Goal: Task Accomplishment & Management: Manage account settings

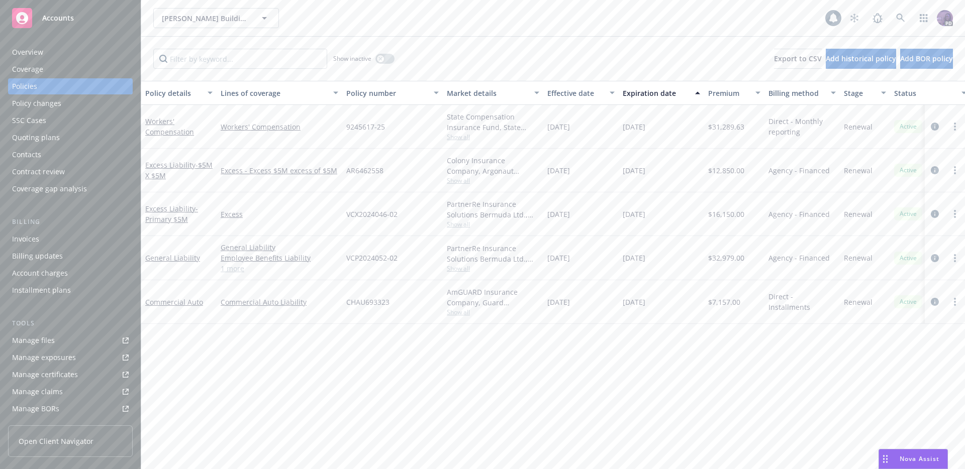
click at [325, 10] on div "[PERSON_NAME] Building Services Inc. [PERSON_NAME] Building Services Inc." at bounding box center [489, 18] width 672 height 20
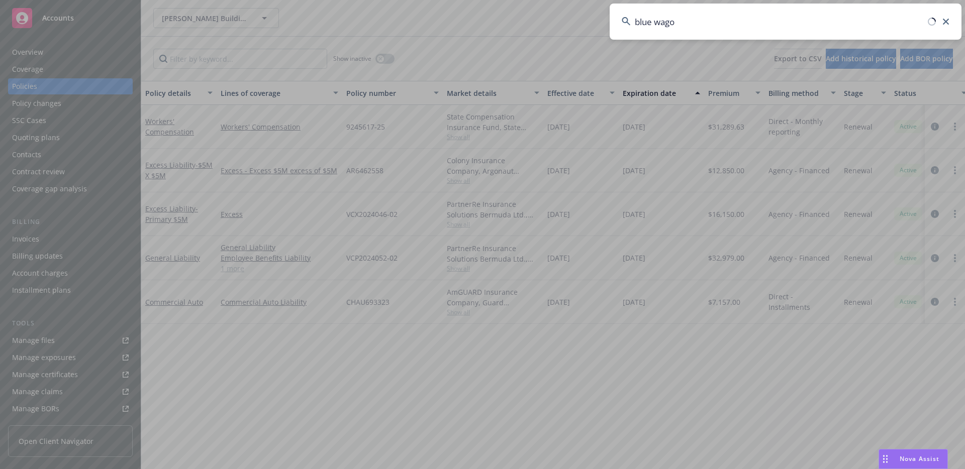
type input "blue wagon"
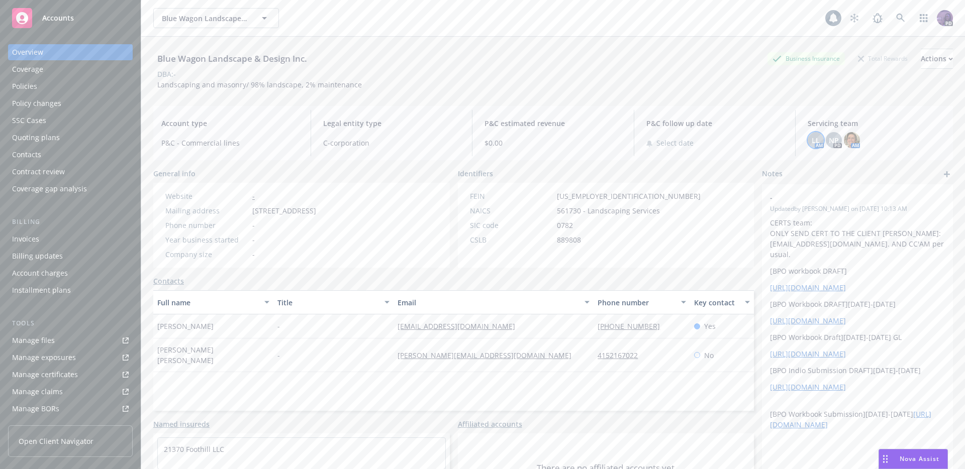
click at [811, 141] on span "LL" at bounding box center [815, 140] width 8 height 11
click at [828, 140] on span "NP" at bounding box center [833, 140] width 10 height 11
click at [811, 142] on span "LL" at bounding box center [815, 140] width 8 height 11
click at [844, 141] on img at bounding box center [852, 140] width 16 height 16
click at [841, 168] on icon "close" at bounding box center [839, 167] width 6 height 6
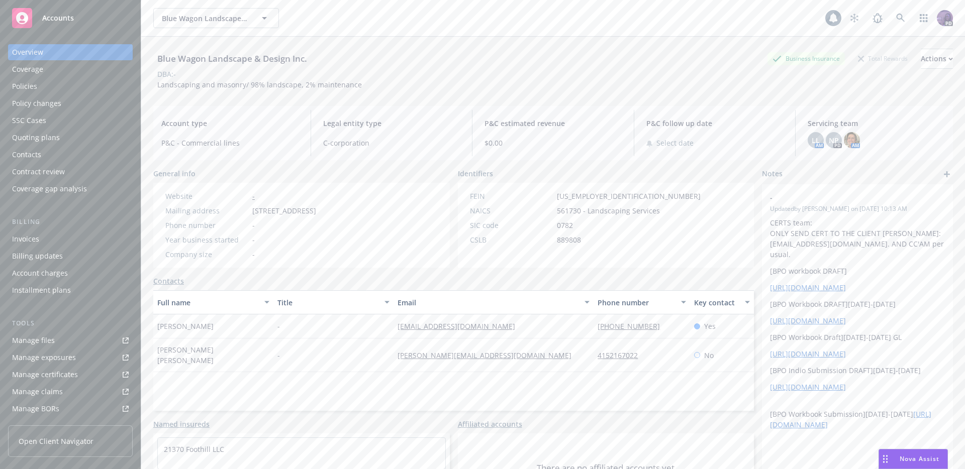
click at [390, 7] on div "Blue Wagon Landscape & Design Inc. Blue Wagon Landscape & Design Inc. 1 PD" at bounding box center [552, 18] width 823 height 36
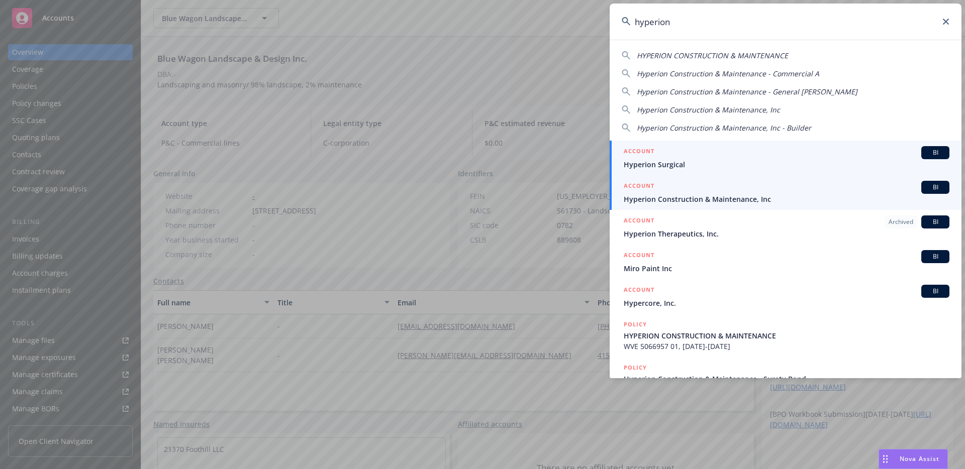
type input "hyperion"
click at [684, 192] on div "ACCOUNT BI" at bounding box center [786, 187] width 326 height 13
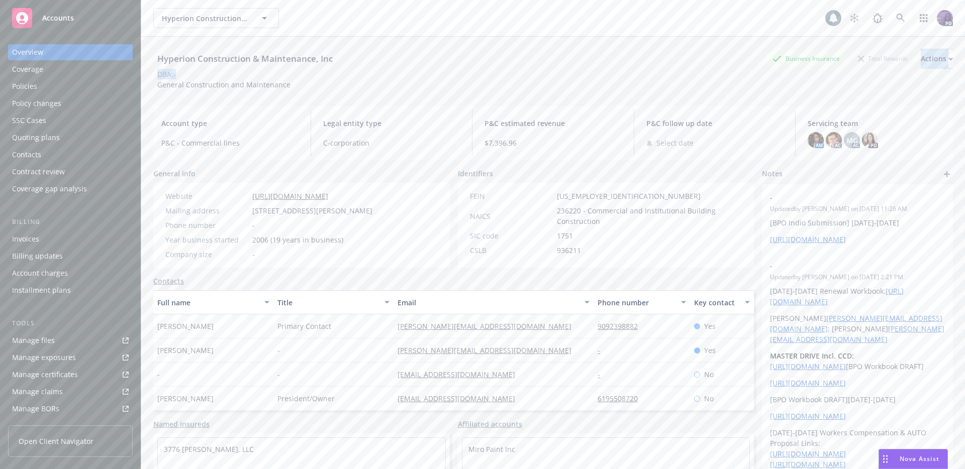
click at [878, 71] on div "Hyperion Construction & Maintenance, Inc Business Insurance Total Rewards Actio…" at bounding box center [552, 69] width 799 height 41
click at [920, 60] on div "Actions" at bounding box center [936, 58] width 32 height 19
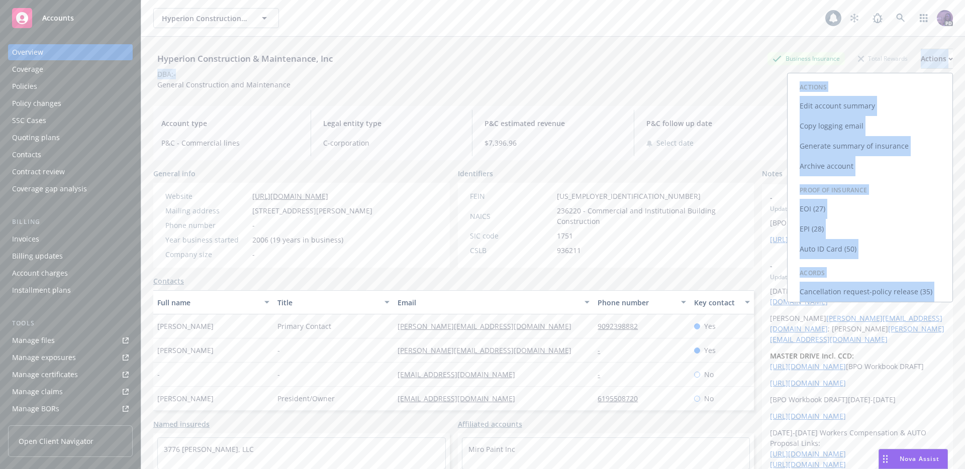
click at [872, 123] on link "Copy logging email" at bounding box center [869, 126] width 165 height 20
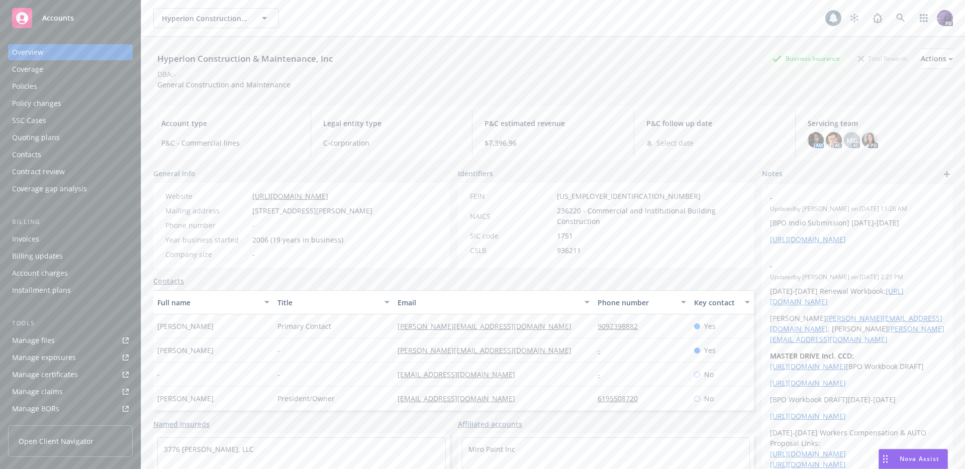
click at [322, 21] on div "Hyperion Construction & Maintenance, Inc Hyperion Construction & Maintenance, I…" at bounding box center [489, 18] width 672 height 20
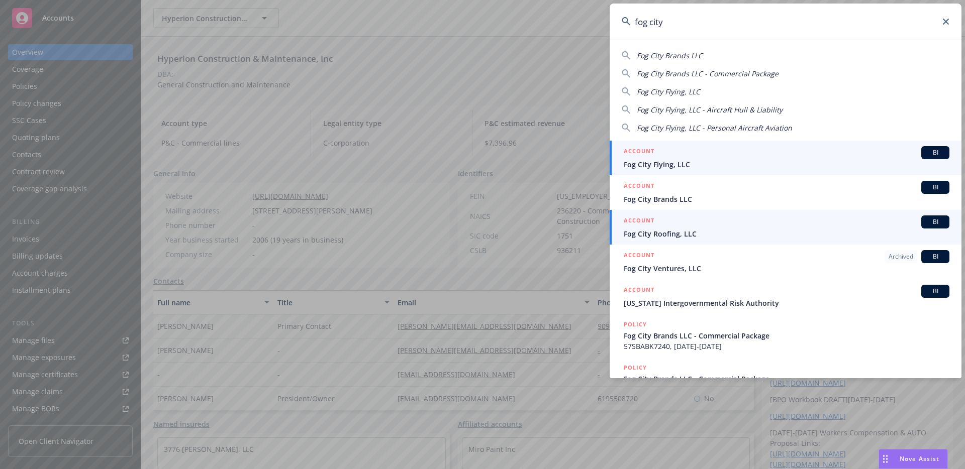
type input "fog city"
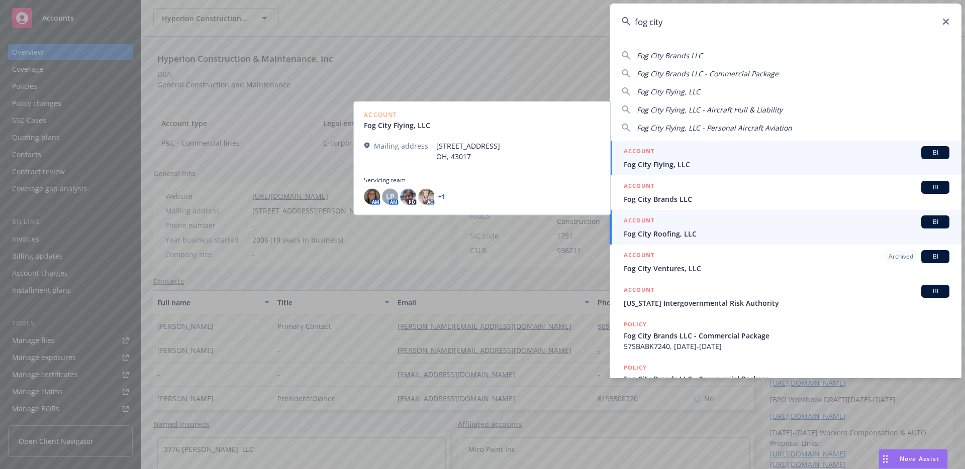
click at [683, 220] on div "ACCOUNT BI" at bounding box center [786, 222] width 326 height 13
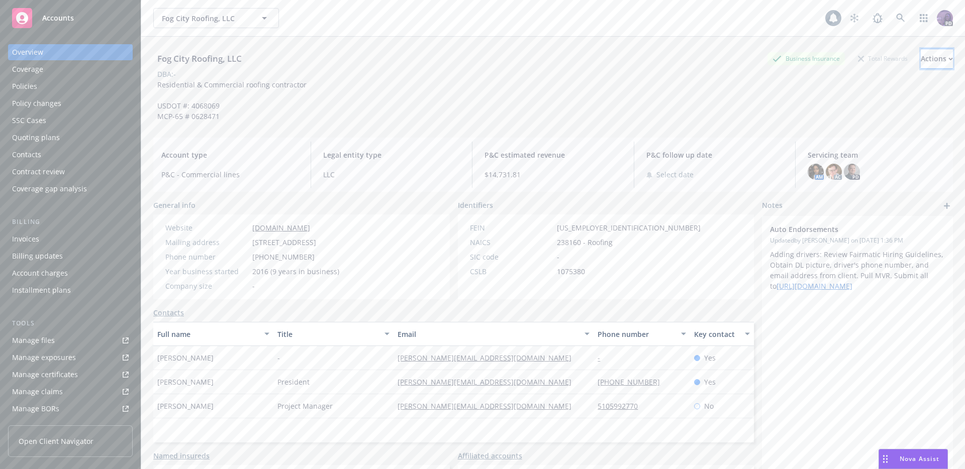
click at [920, 59] on div "Actions" at bounding box center [936, 58] width 32 height 19
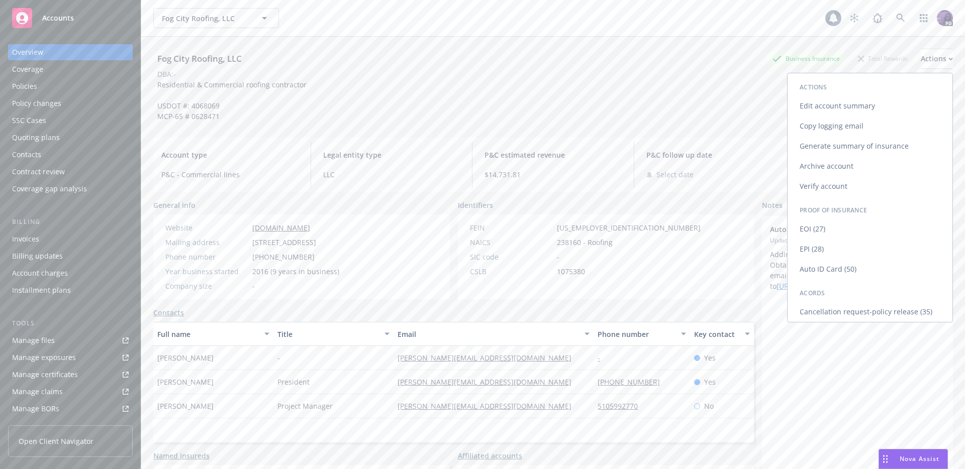
click at [860, 121] on link "Copy logging email" at bounding box center [869, 126] width 165 height 20
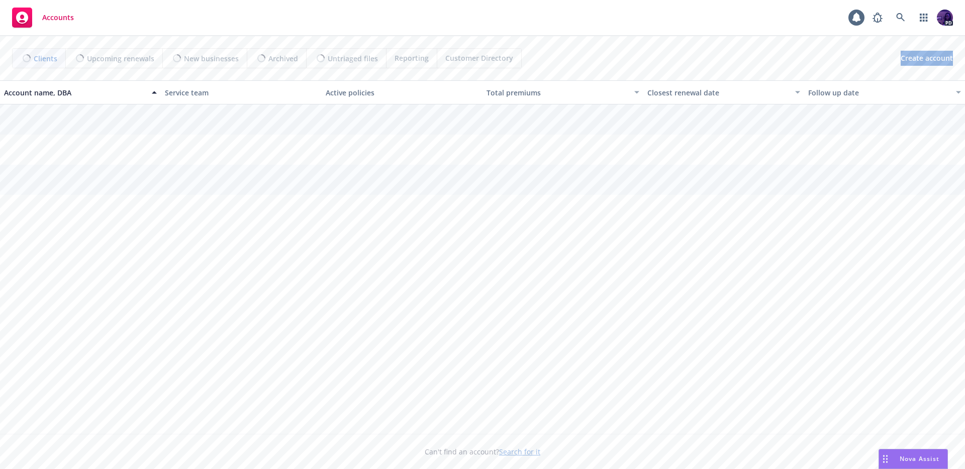
click at [367, 15] on div "Accounts PD" at bounding box center [482, 18] width 965 height 36
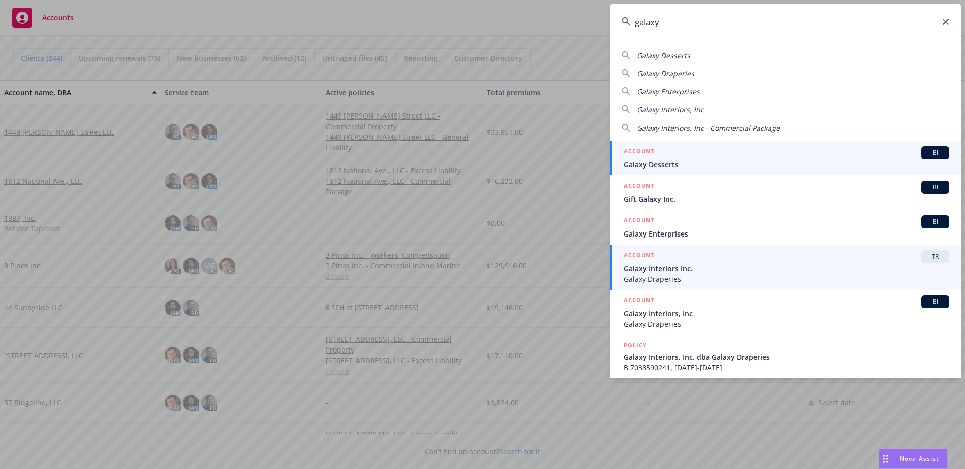
type input "galaxy"
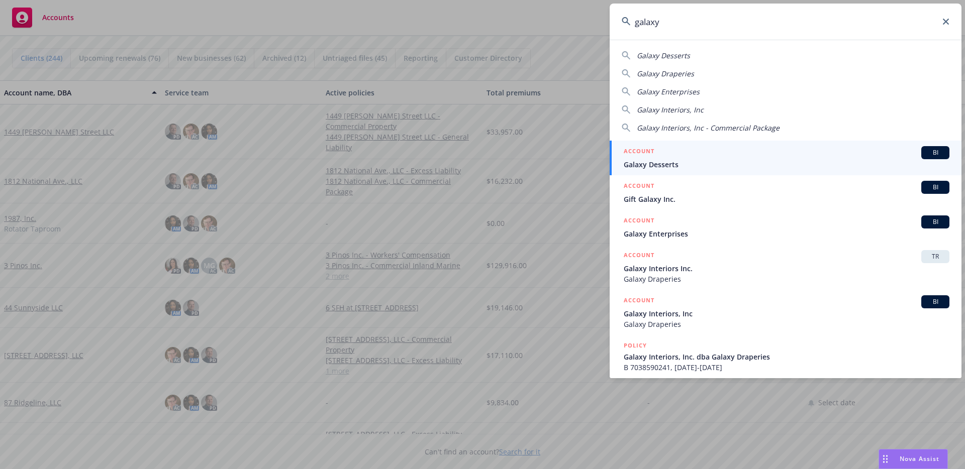
click at [688, 264] on span "Galaxy Interiors Inc." at bounding box center [786, 268] width 326 height 11
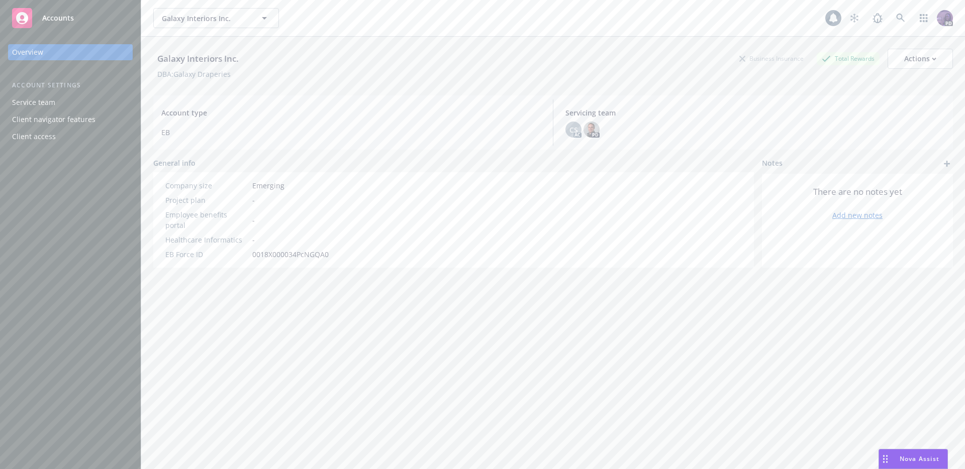
click at [502, 14] on div "Galaxy Interiors Inc. Galaxy Interiors Inc." at bounding box center [489, 18] width 672 height 20
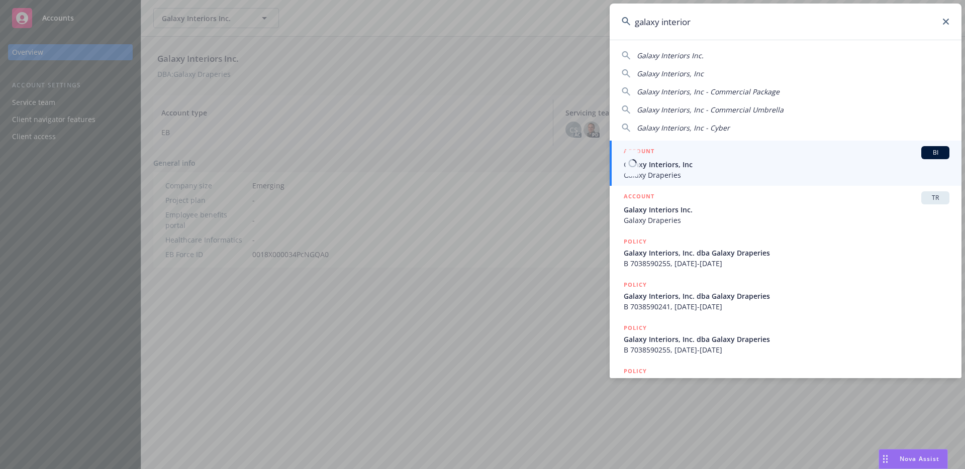
type input "galaxy interior"
click at [706, 175] on span "Galaxy Draperies" at bounding box center [786, 175] width 326 height 11
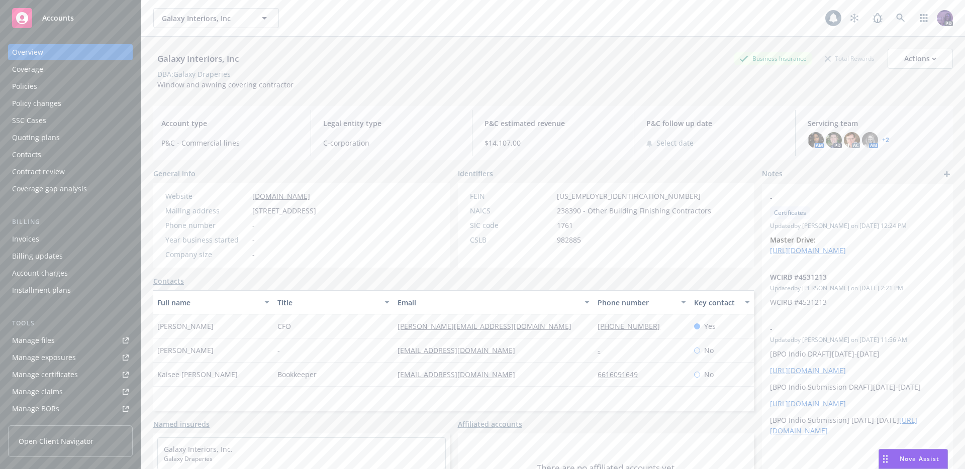
click at [77, 87] on div "Policies" at bounding box center [70, 86] width 117 height 16
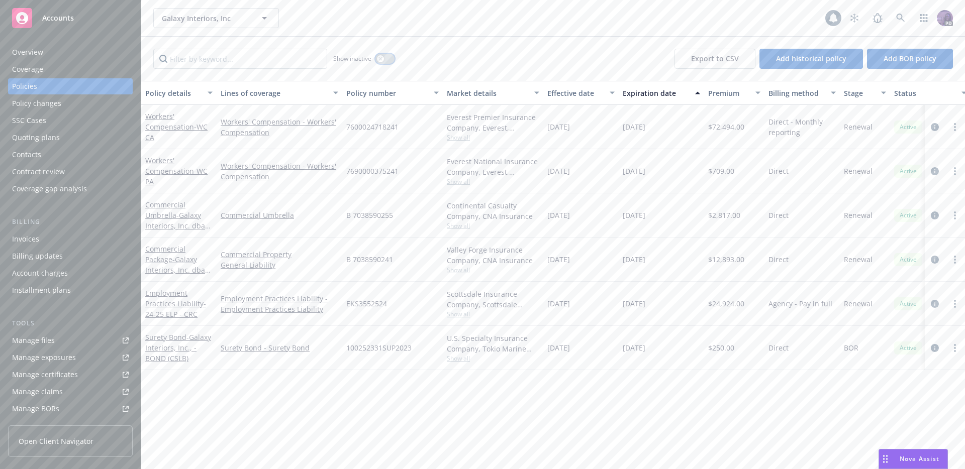
click at [380, 61] on div "button" at bounding box center [380, 58] width 7 height 7
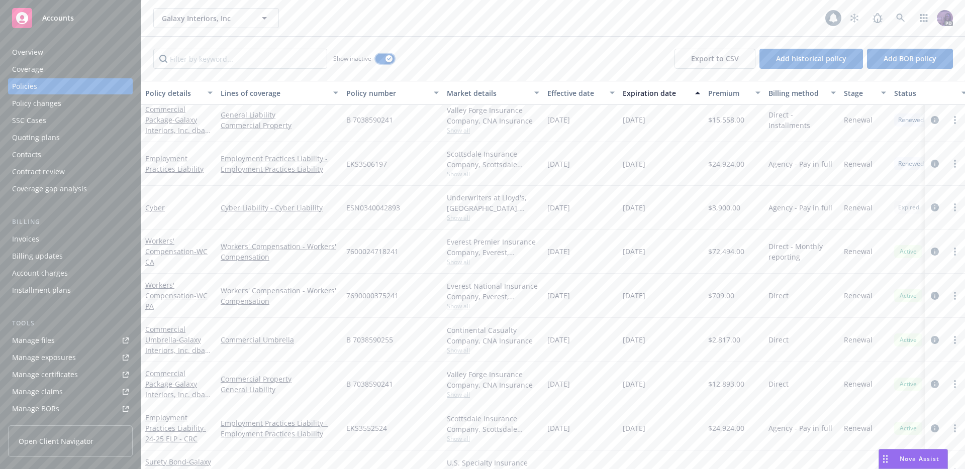
scroll to position [924, 0]
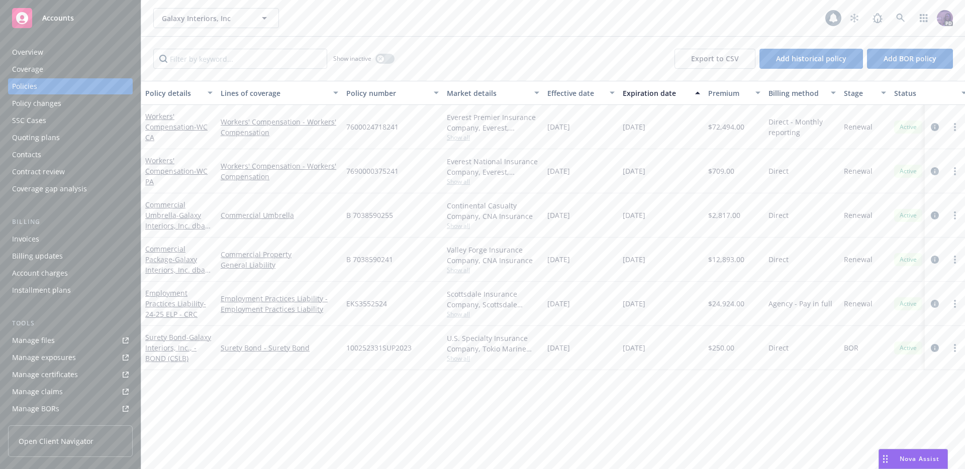
click at [412, 31] on div "Galaxy Interiors, Inc Galaxy Interiors, Inc 1 PD" at bounding box center [552, 18] width 823 height 36
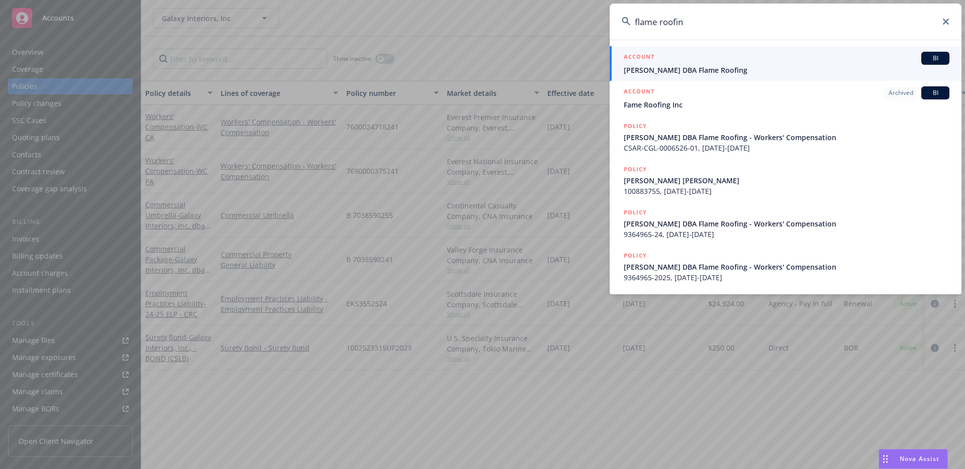
type input "flame roofin"
click at [682, 73] on span "Jose Manuel Gomez DBA Flame Roofing" at bounding box center [786, 70] width 326 height 11
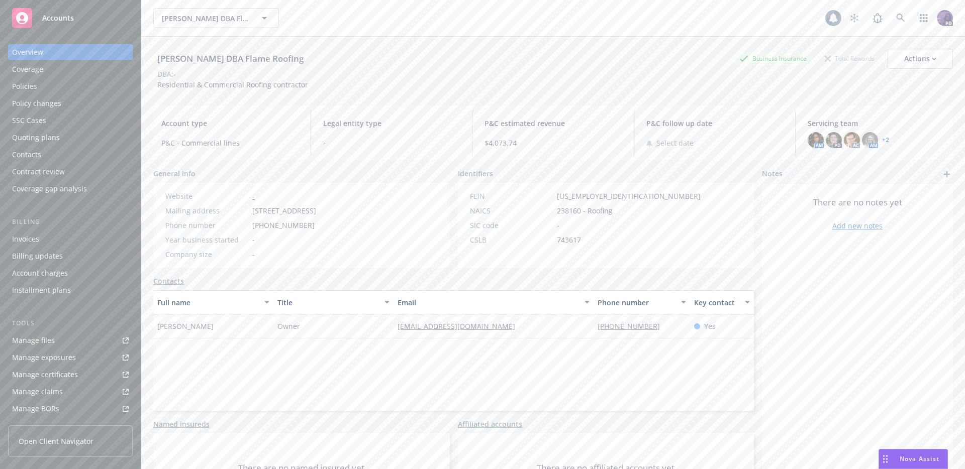
click at [33, 84] on div "Policies" at bounding box center [24, 86] width 25 height 16
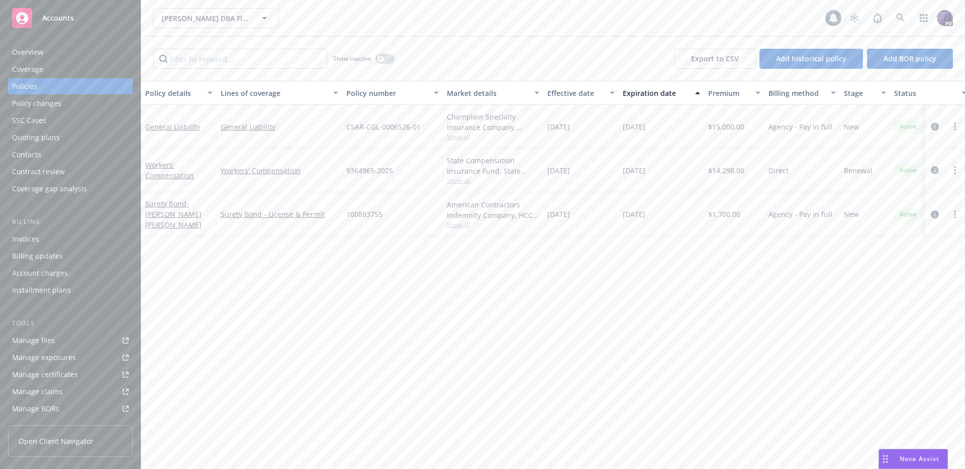
click at [332, 19] on div "Jose Manuel Gomez DBA Flame Roofing Jose Manuel Gomez DBA Flame Roofing" at bounding box center [489, 18] width 672 height 20
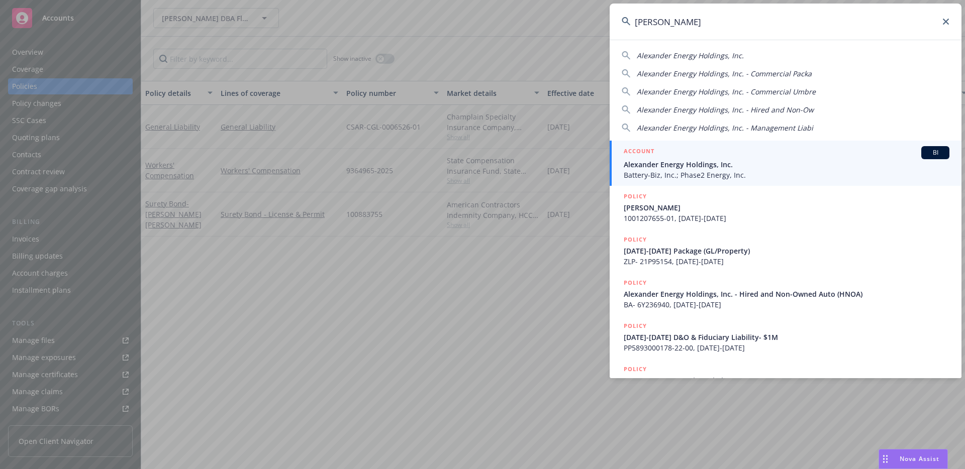
type input "alexander energy"
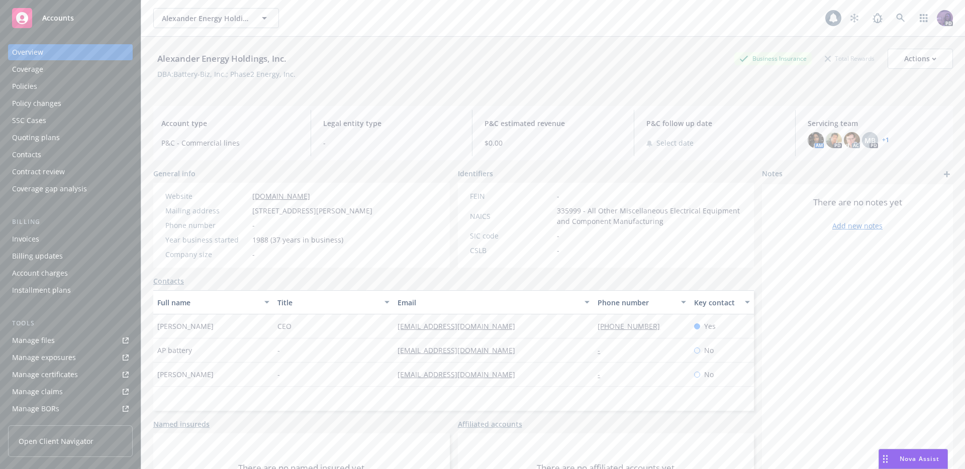
click at [114, 84] on div "Policies" at bounding box center [70, 86] width 117 height 16
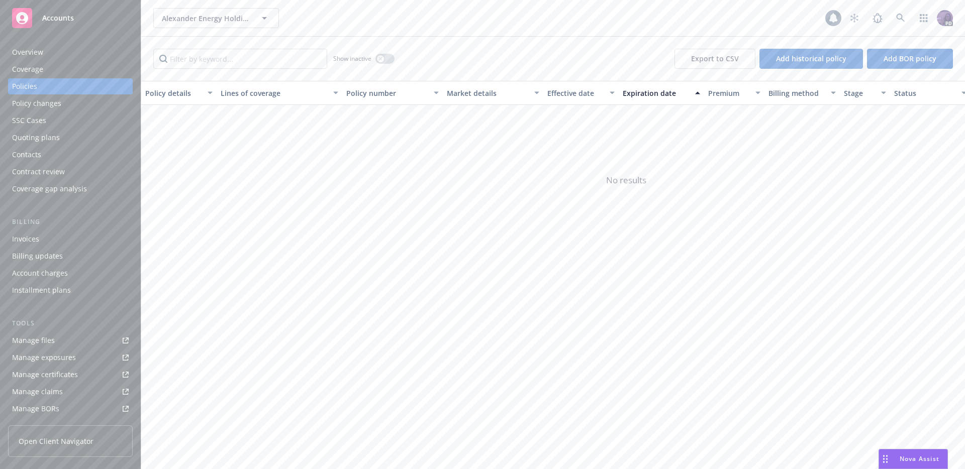
click at [78, 55] on div "Overview" at bounding box center [70, 52] width 117 height 16
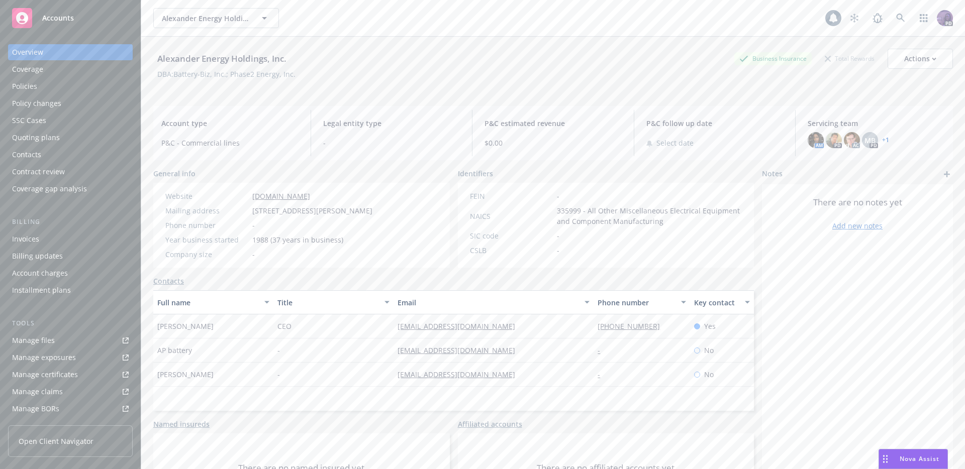
click at [102, 83] on div "Policies" at bounding box center [70, 86] width 117 height 16
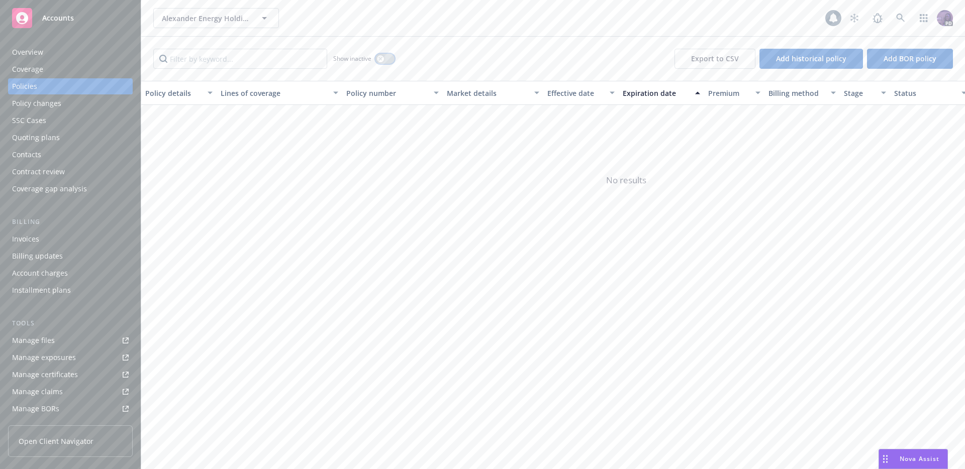
click at [387, 63] on button "button" at bounding box center [384, 59] width 19 height 10
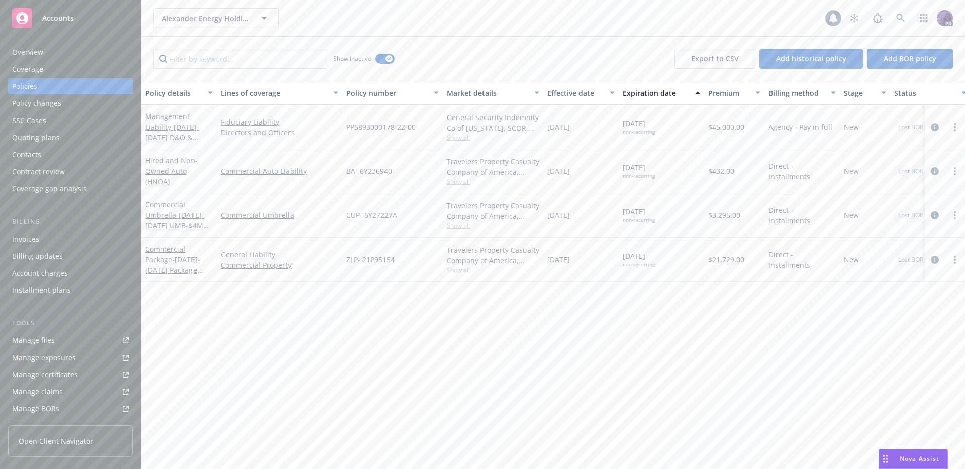
click at [336, 12] on div "Alexander Energy Holdings, Inc. Alexander Energy Holdings, Inc." at bounding box center [489, 18] width 672 height 20
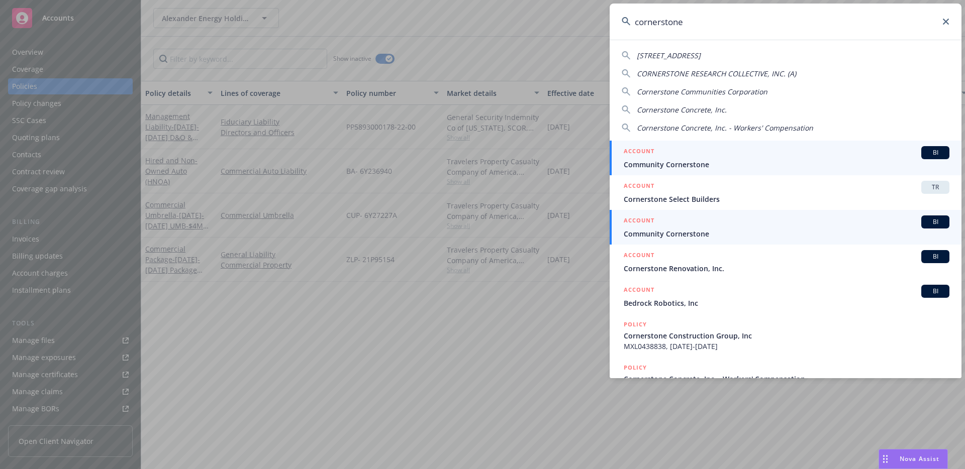
type input "cornerstone"
click at [724, 238] on span "Community Cornerstone" at bounding box center [786, 234] width 326 height 11
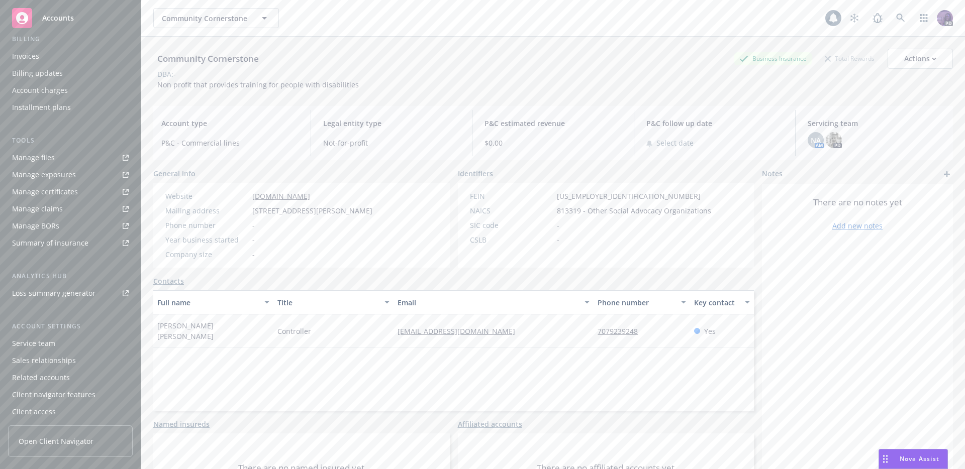
scroll to position [185, 0]
click at [83, 404] on div "Client access" at bounding box center [70, 409] width 117 height 16
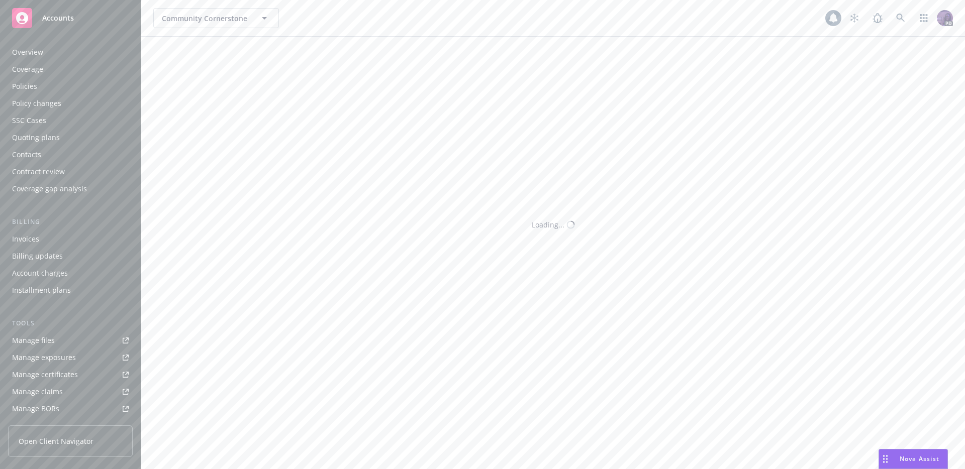
scroll to position [185, 0]
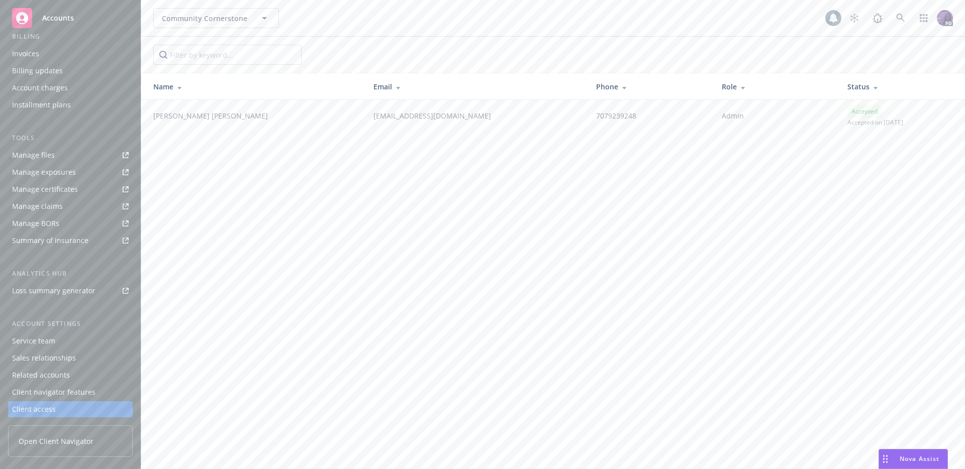
click at [416, 37] on div at bounding box center [552, 55] width 823 height 36
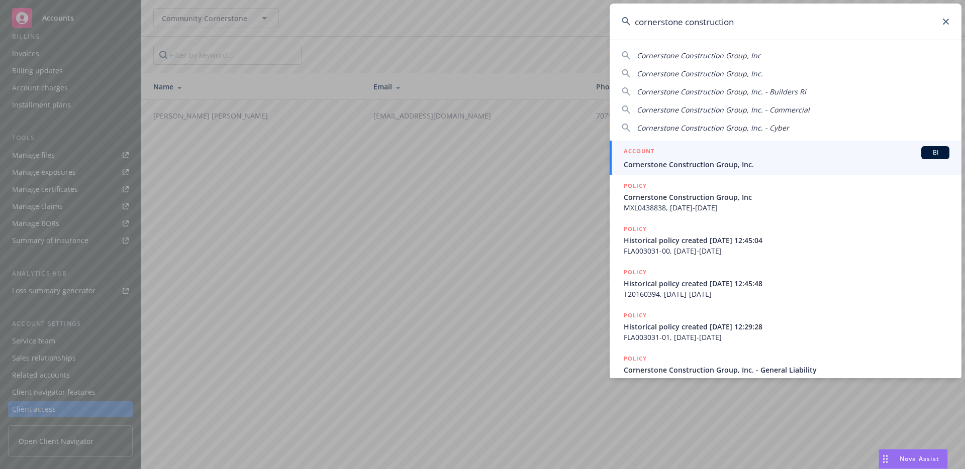
type input "cornerstone construction"
click at [719, 160] on span "Cornerstone Construction Group, Inc." at bounding box center [786, 164] width 326 height 11
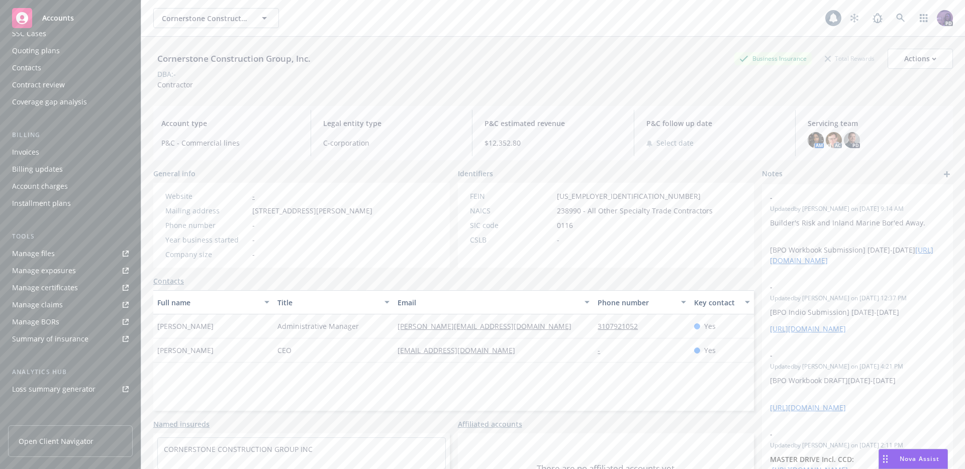
scroll to position [185, 0]
click at [37, 408] on div "Client access" at bounding box center [34, 409] width 44 height 16
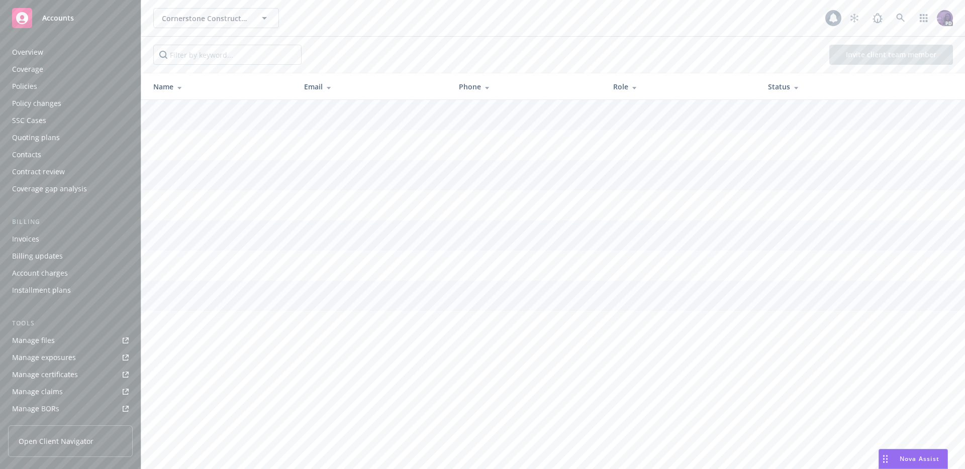
scroll to position [185, 0]
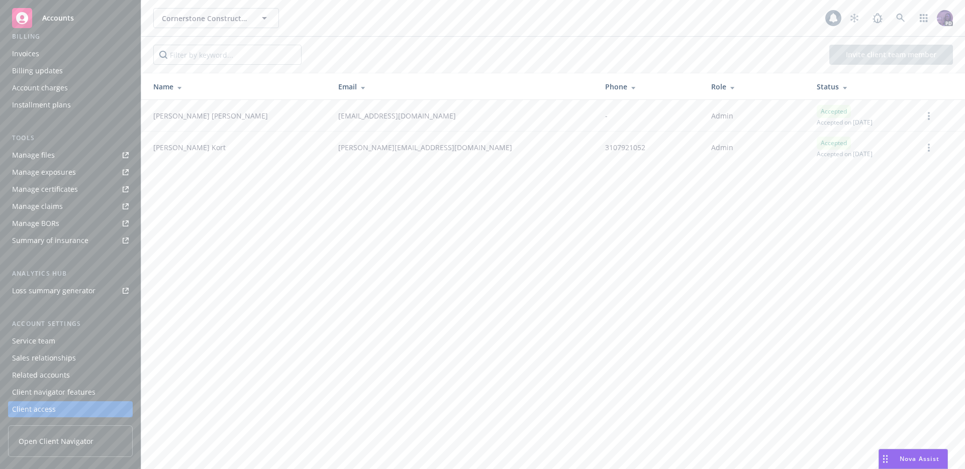
click at [48, 394] on div "Client navigator features" at bounding box center [53, 392] width 83 height 16
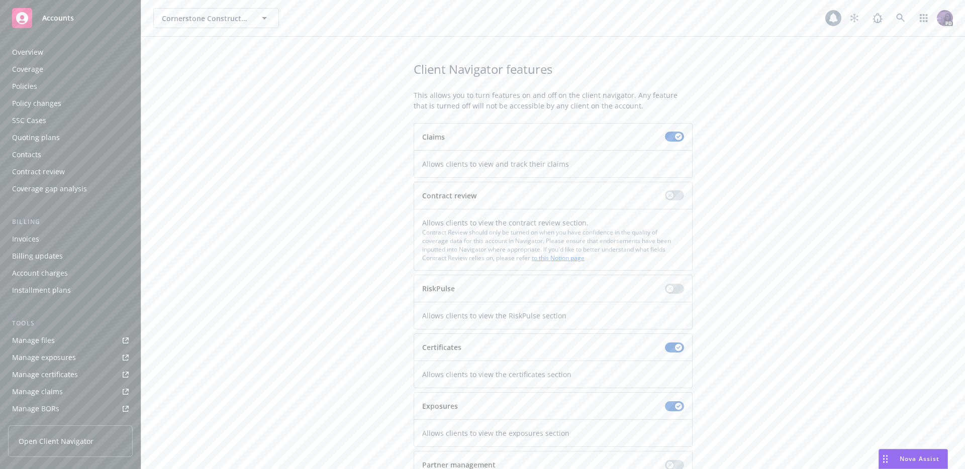
scroll to position [185, 0]
click at [39, 440] on span "Open Client Navigator" at bounding box center [56, 441] width 75 height 11
click at [306, 12] on div "Cornerstone Construction Group, Inc. Cornerstone Construction Group, Inc." at bounding box center [489, 18] width 672 height 20
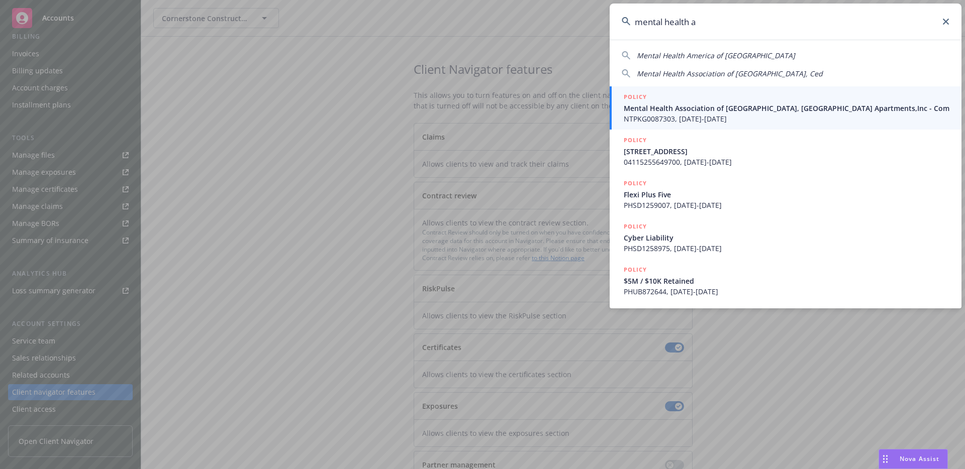
type input "mental health a"
click at [682, 104] on span "Mental Health Association of San Mateo County, Cedar Street Apartments,Inc - Com" at bounding box center [786, 108] width 326 height 11
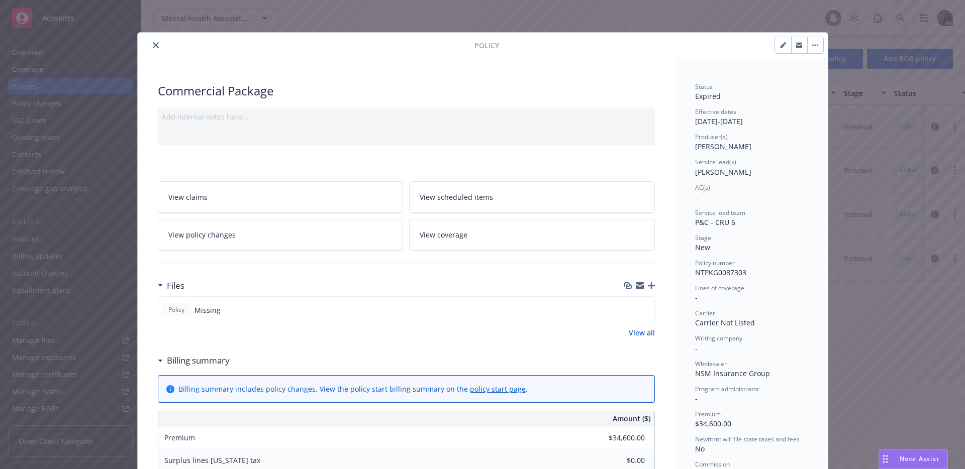
click at [150, 47] on button "close" at bounding box center [156, 45] width 12 height 12
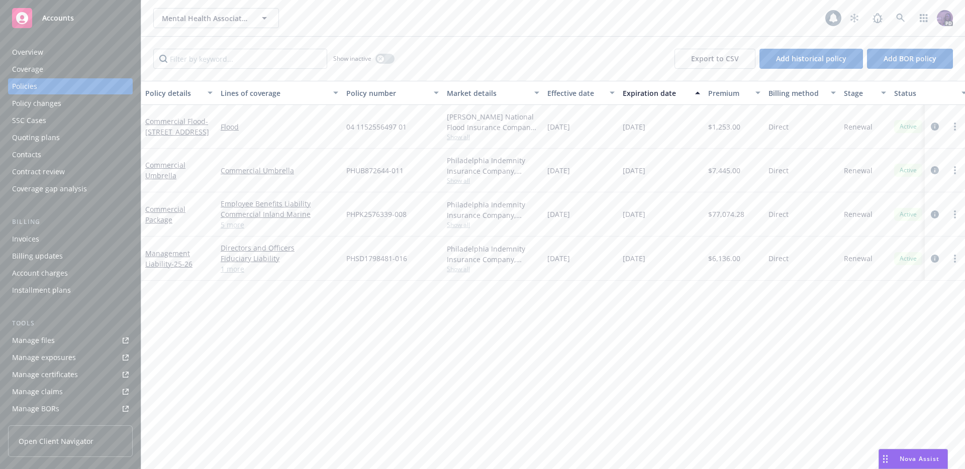
click at [67, 377] on div "Manage certificates" at bounding box center [45, 375] width 66 height 16
click at [325, 13] on div "Mental Health Association of San Mateo County, Cedar Street Apartments,Inc Ment…" at bounding box center [489, 18] width 672 height 20
click at [499, 11] on div "Mental Health Association of San Mateo County, Cedar Street Apartments,Inc Ment…" at bounding box center [489, 18] width 672 height 20
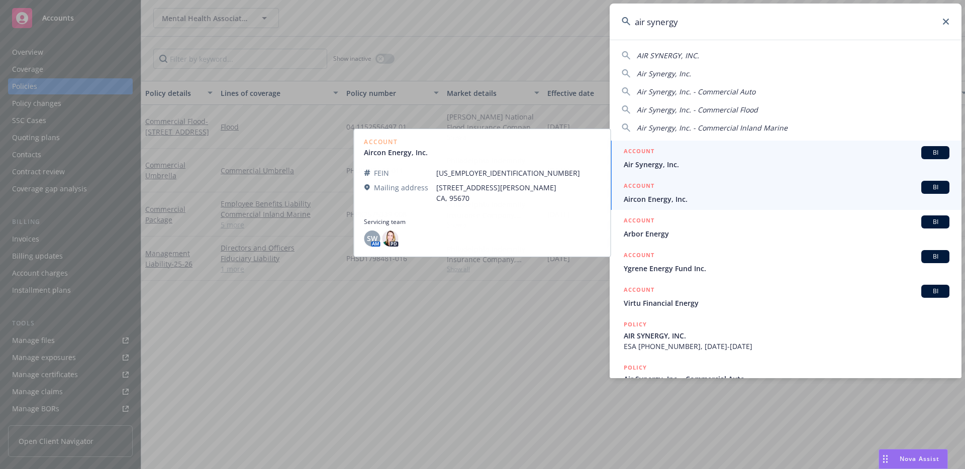
type input "air synergy"
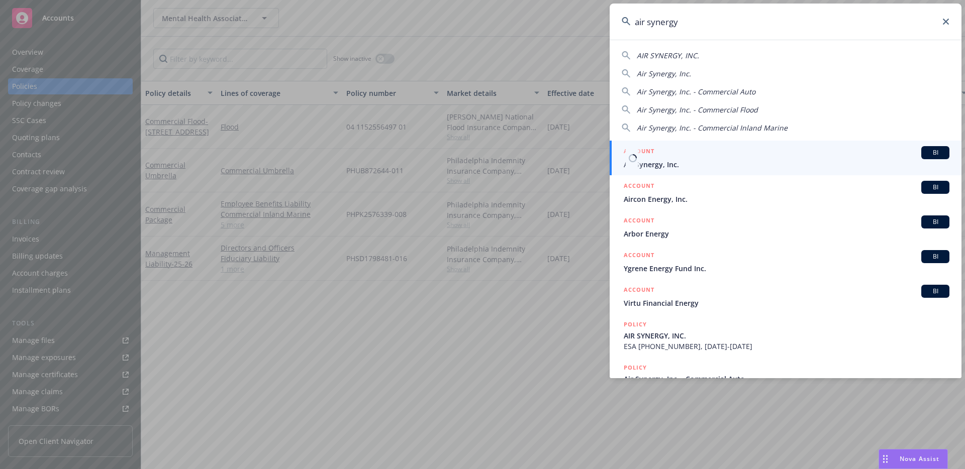
click at [787, 156] on div "ACCOUNT BI" at bounding box center [786, 152] width 326 height 13
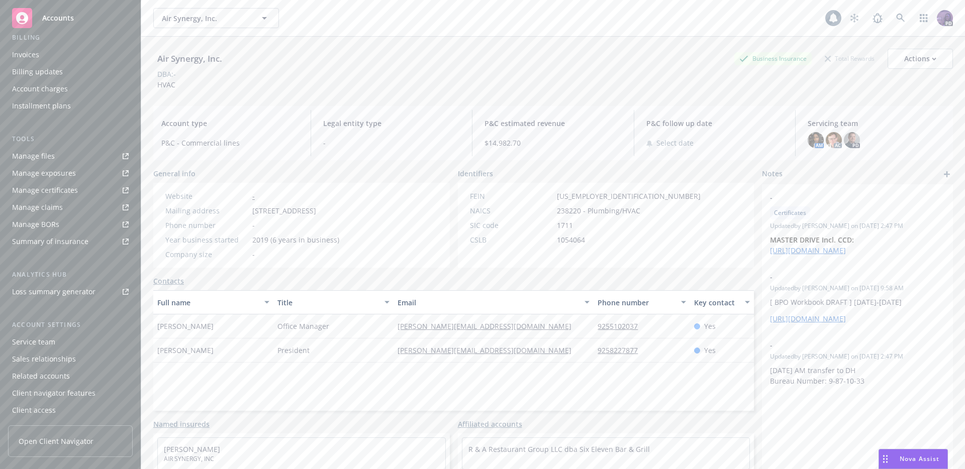
scroll to position [185, 0]
click at [89, 391] on div "Client navigator features" at bounding box center [53, 392] width 83 height 16
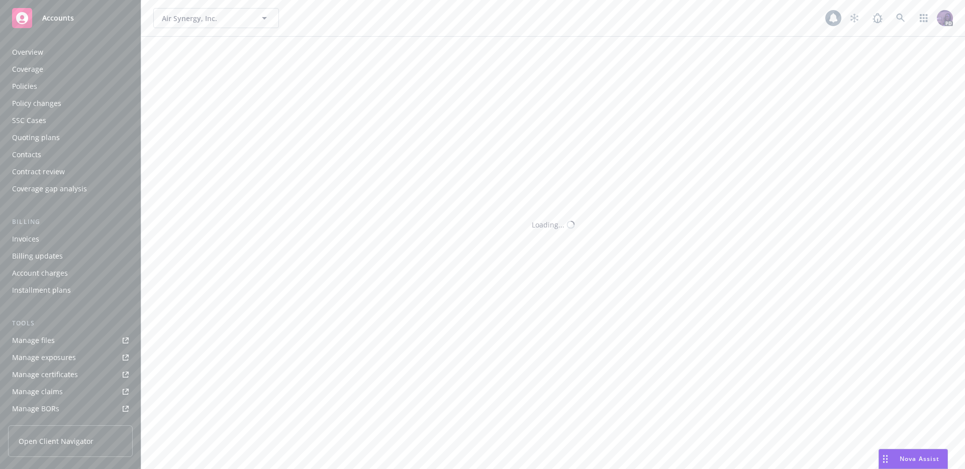
scroll to position [185, 0]
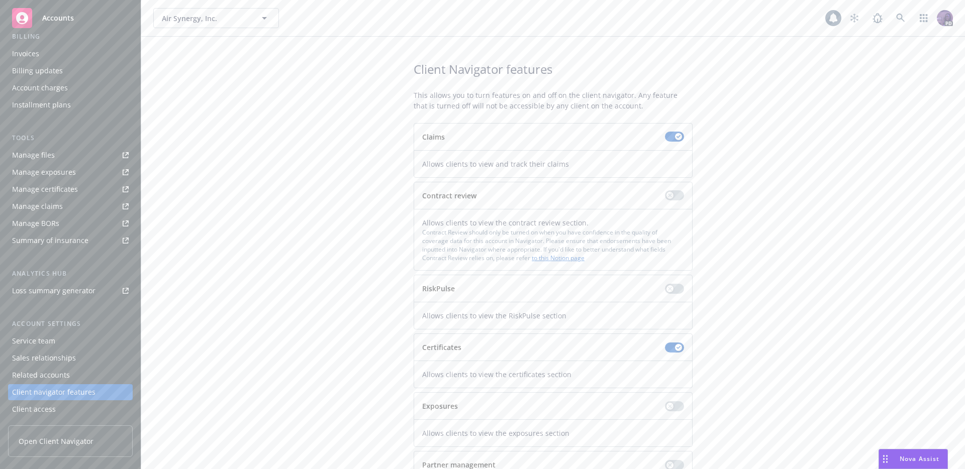
click at [43, 397] on div "Client navigator features" at bounding box center [53, 392] width 83 height 16
click at [41, 405] on div "Client access" at bounding box center [34, 409] width 44 height 16
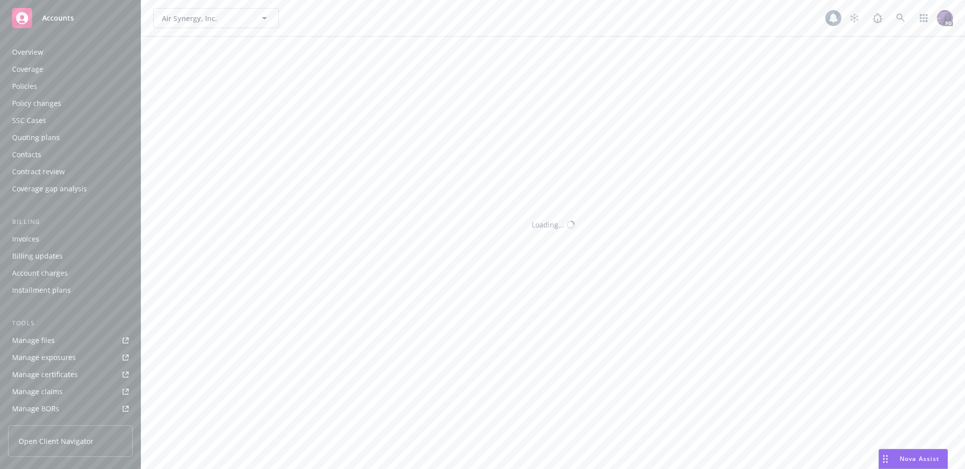
scroll to position [185, 0]
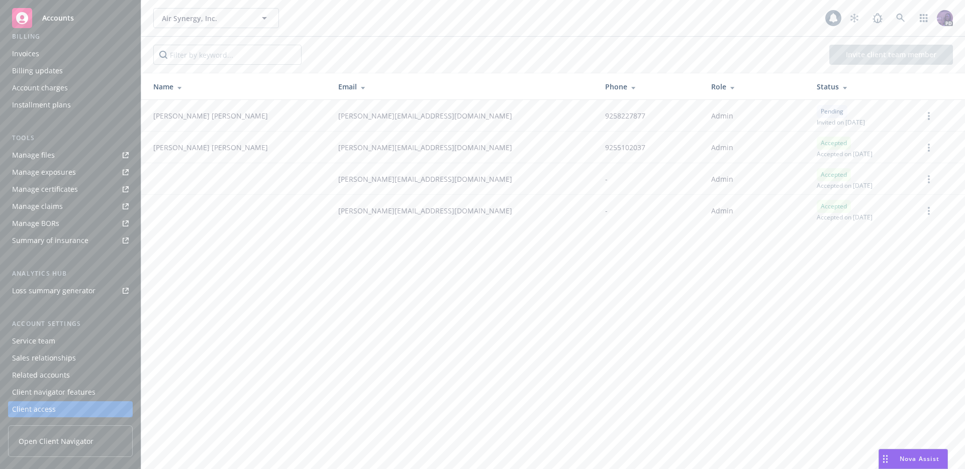
click at [342, 12] on div "Air Synergy, Inc. Air Synergy, Inc." at bounding box center [489, 18] width 672 height 20
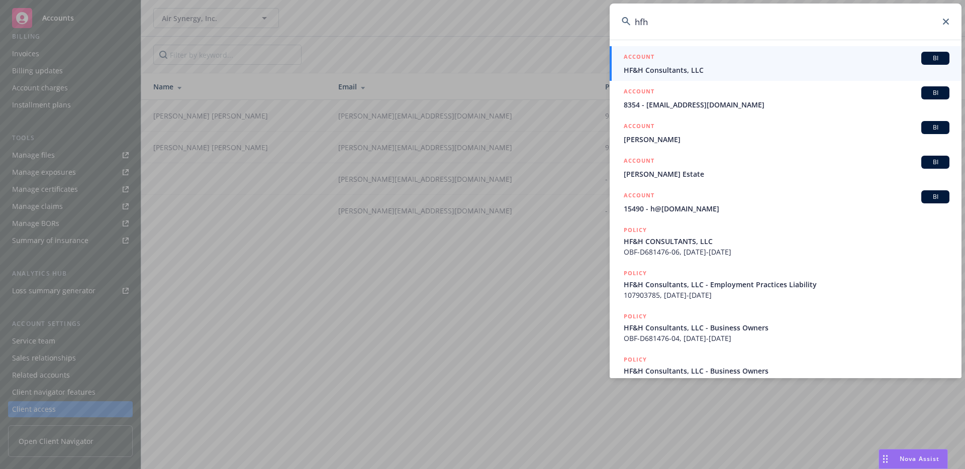
type input "hfh"
click at [652, 72] on span "HF&H Consultants, LLC" at bounding box center [786, 70] width 326 height 11
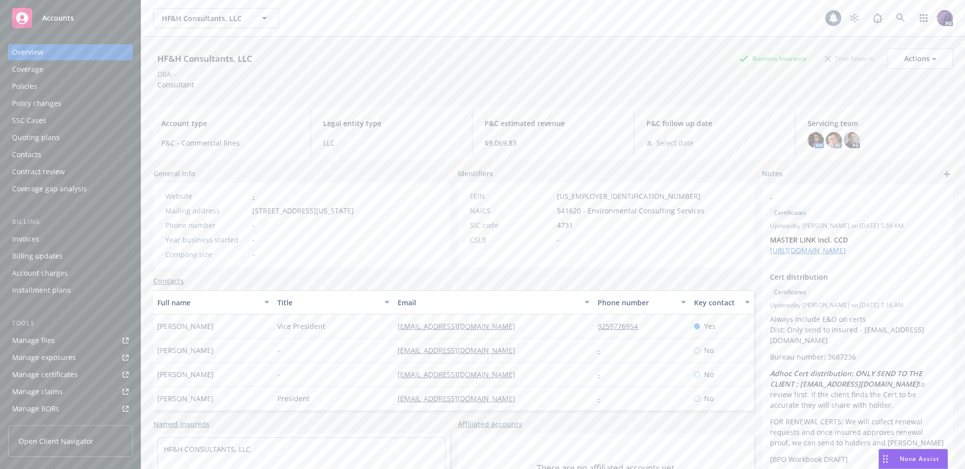
click at [103, 91] on div "Policies" at bounding box center [70, 86] width 117 height 16
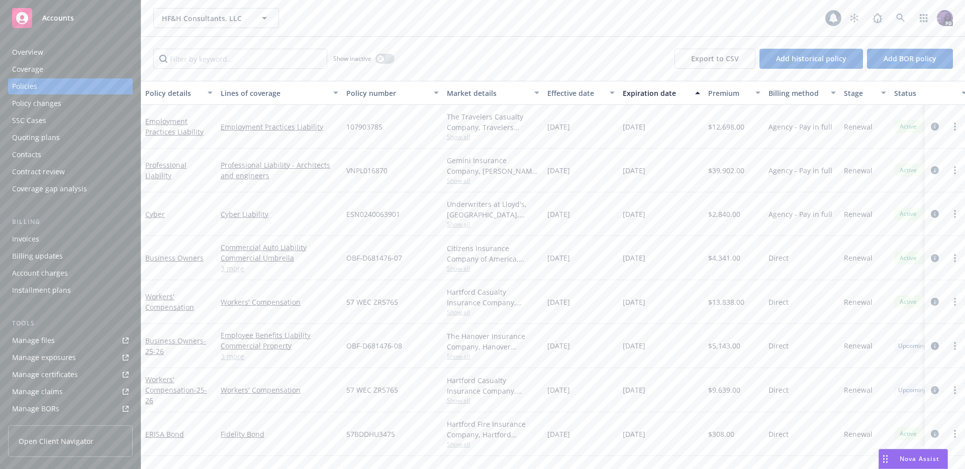
click at [464, 182] on span "Show all" at bounding box center [493, 180] width 92 height 9
click at [552, 149] on div "09/06/2024" at bounding box center [580, 171] width 75 height 44
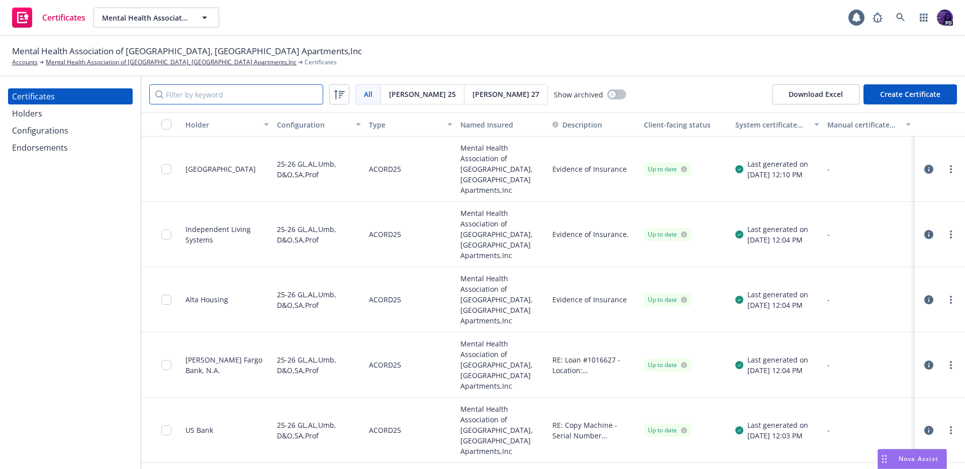
click at [261, 96] on input "Filter by keyword" at bounding box center [236, 94] width 174 height 20
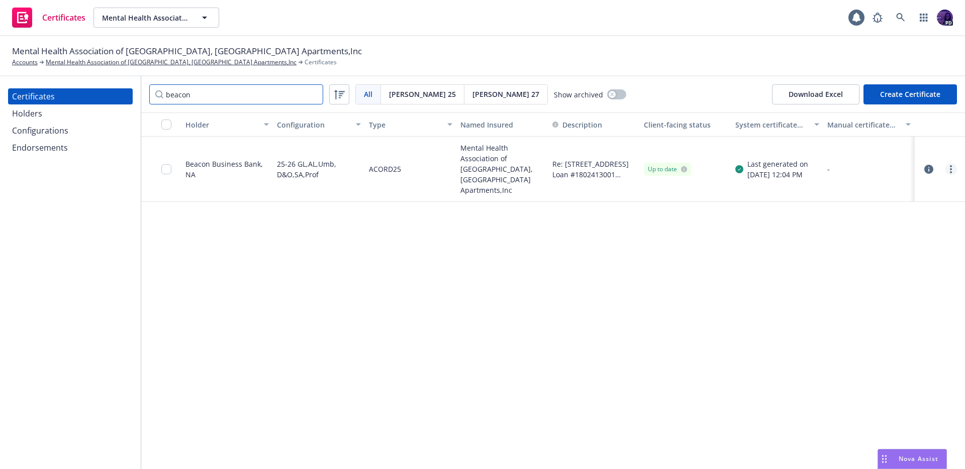
type input "beacon"
click at [952, 163] on link "more" at bounding box center [950, 169] width 12 height 12
click at [930, 165] on icon "button" at bounding box center [928, 169] width 9 height 9
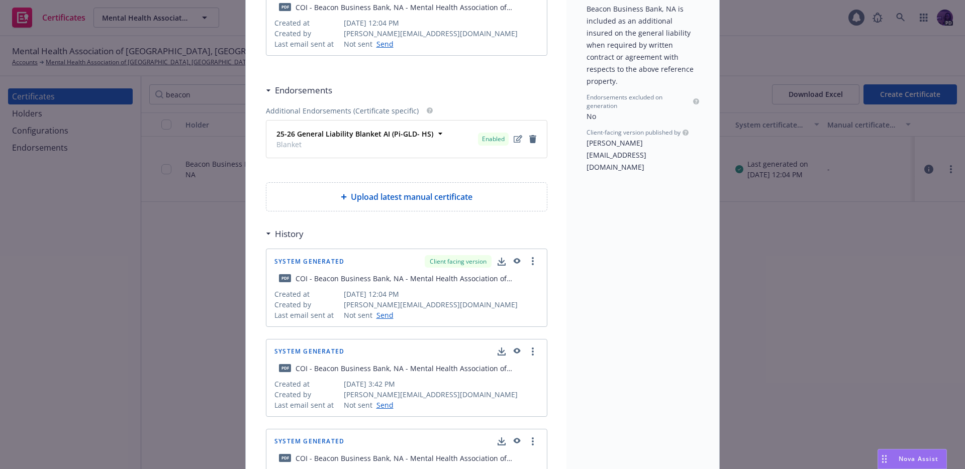
scroll to position [282, 0]
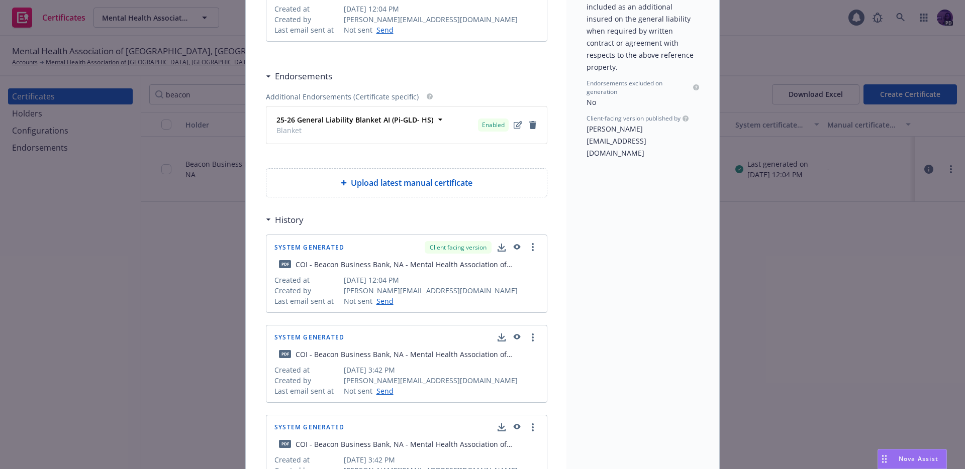
click at [500, 248] on icon "button" at bounding box center [501, 248] width 8 height 8
click at [501, 337] on icon "button" at bounding box center [501, 338] width 8 height 8
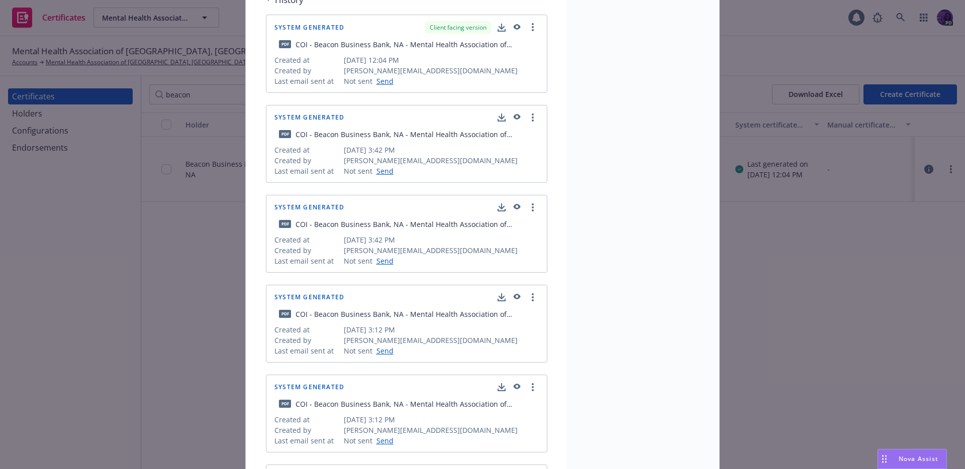
scroll to position [629, 0]
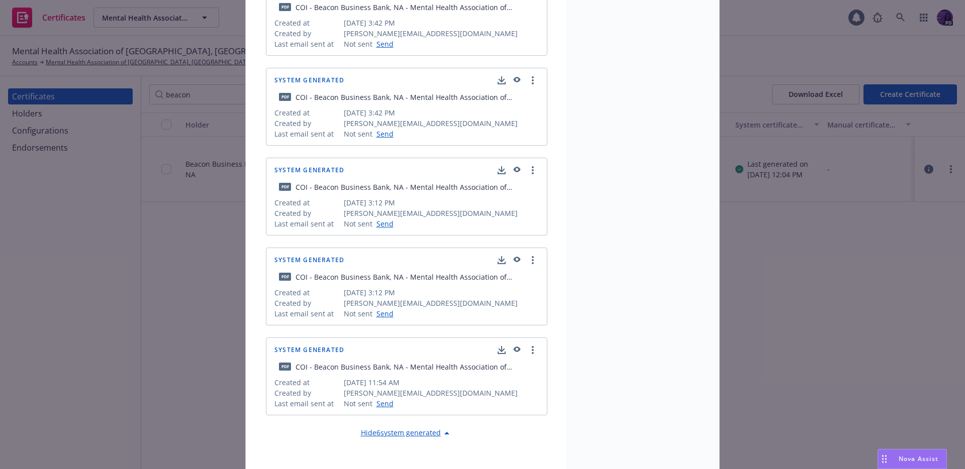
click at [513, 168] on icon "button" at bounding box center [516, 170] width 7 height 6
click at [517, 350] on div at bounding box center [517, 350] width 41 height 12
click at [516, 348] on icon "button" at bounding box center [515, 350] width 9 height 7
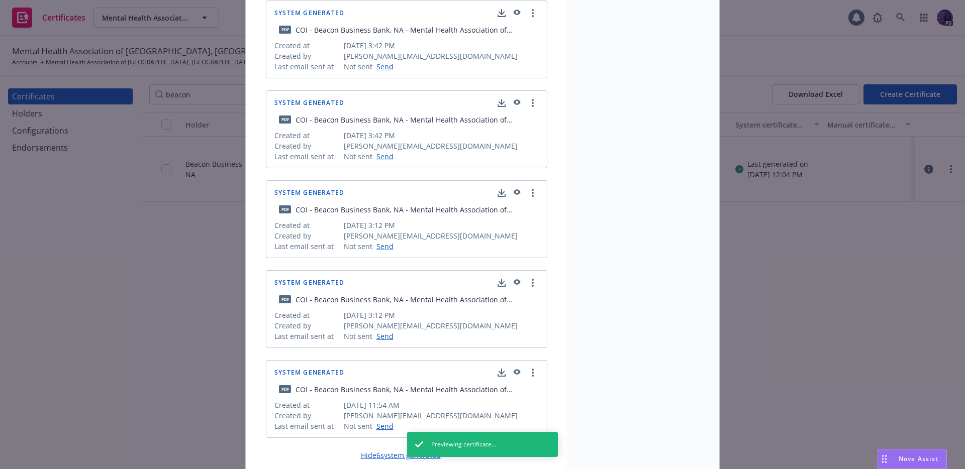
scroll to position [309, 0]
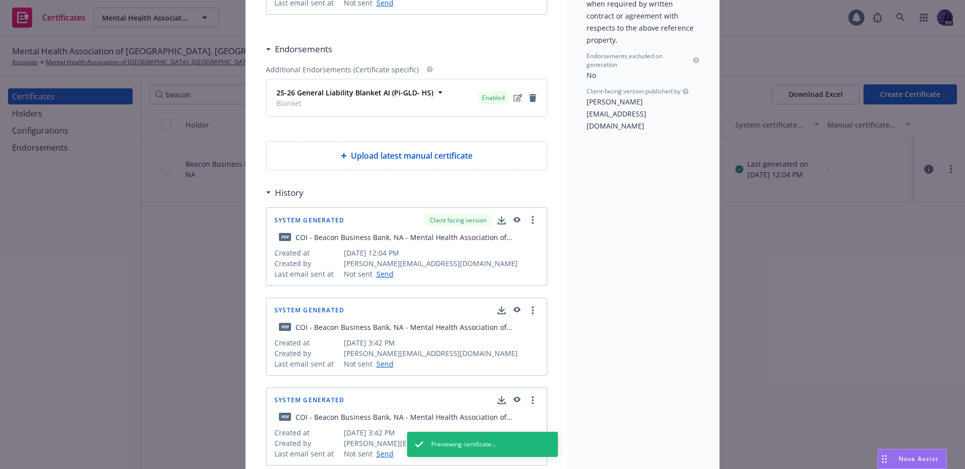
click at [513, 310] on icon "button" at bounding box center [515, 310] width 9 height 7
click at [513, 219] on icon "button" at bounding box center [516, 220] width 7 height 6
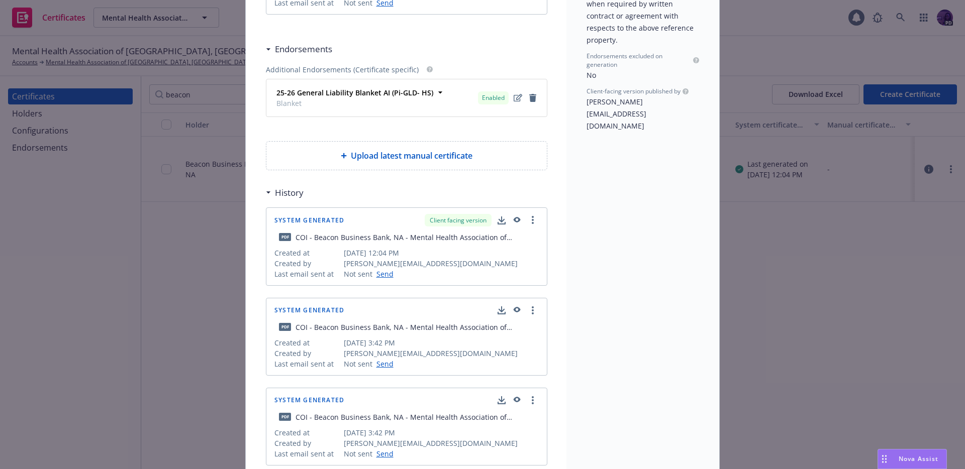
scroll to position [286, 0]
